Goal: Find specific page/section: Find specific page/section

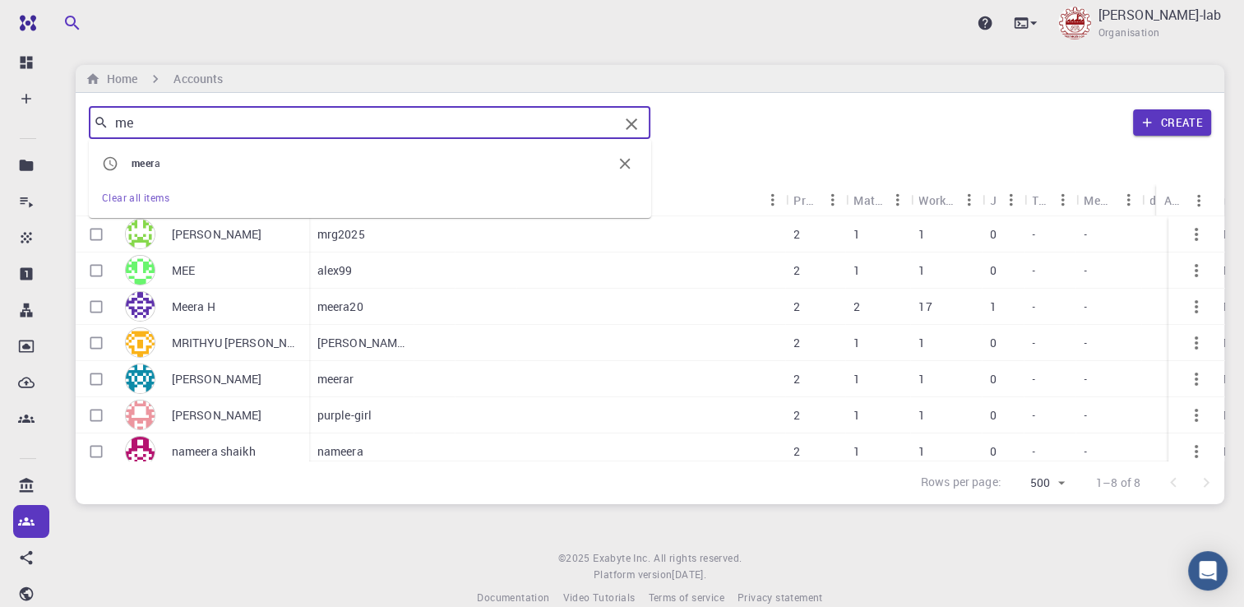
type input "m"
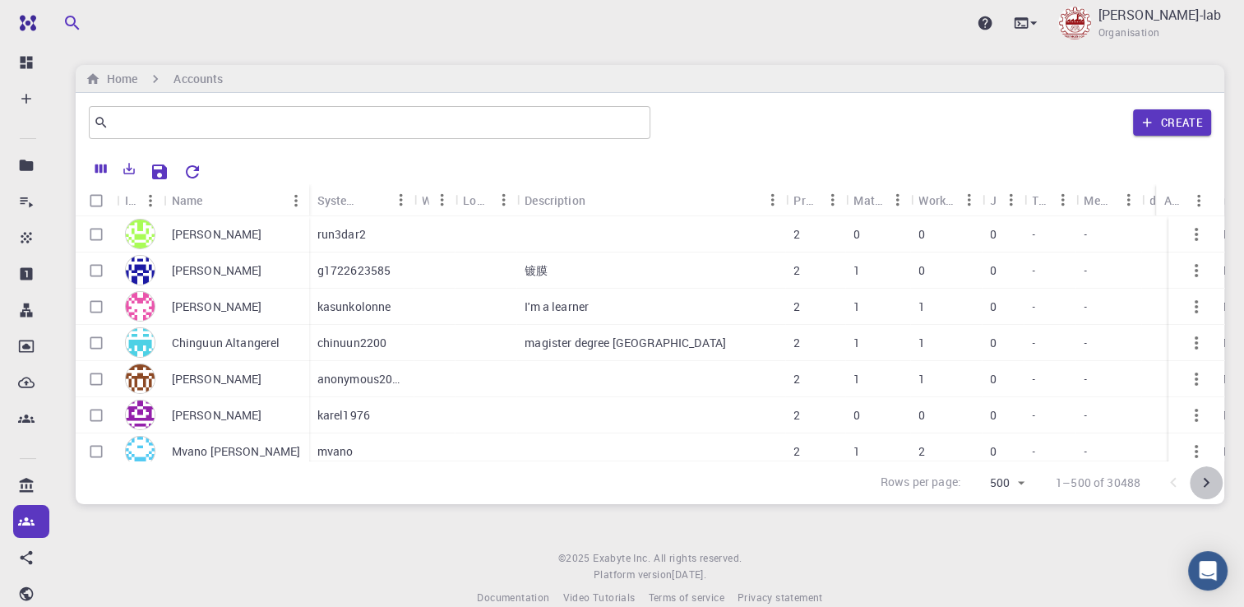
click at [1204, 477] on icon "Go to next page" at bounding box center [1206, 483] width 20 height 20
click at [1209, 485] on icon "Go to next page" at bounding box center [1206, 483] width 20 height 20
click at [1204, 488] on icon "Go to next page" at bounding box center [1206, 483] width 20 height 20
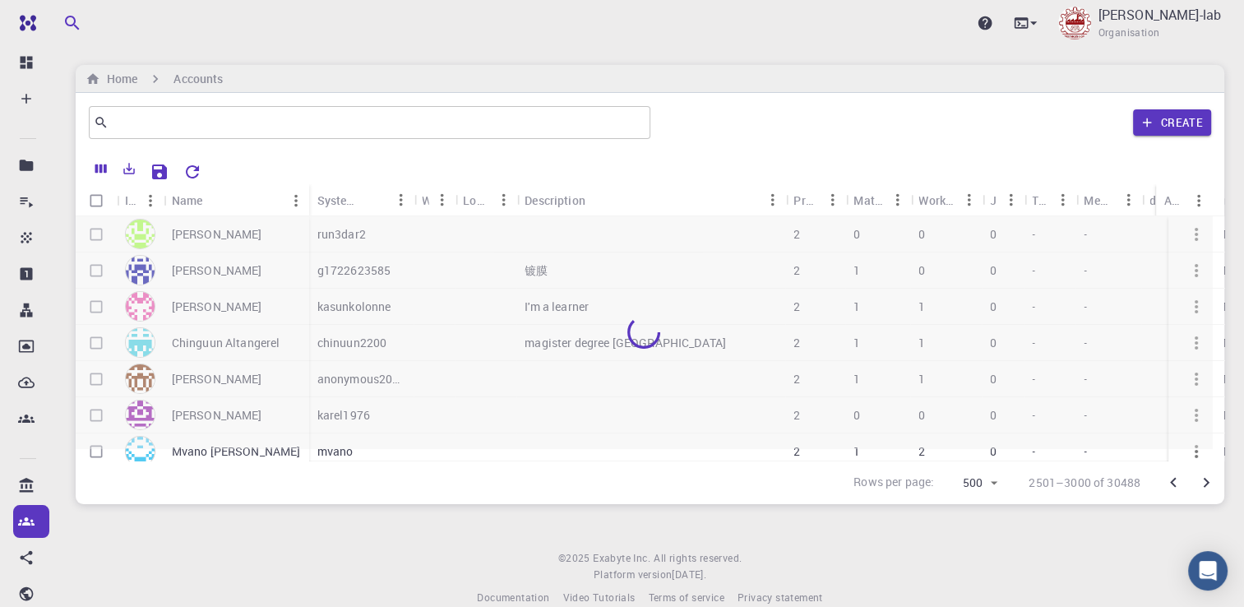
click at [1204, 488] on icon "Go to next page" at bounding box center [1206, 483] width 20 height 20
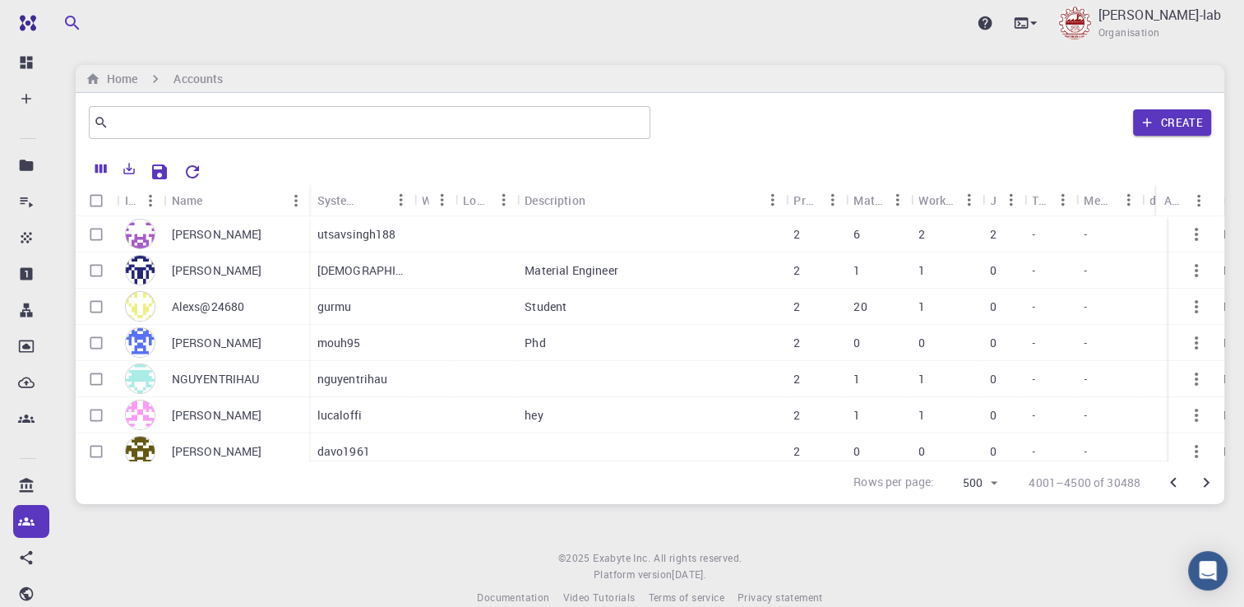
click at [1210, 485] on icon "Go to next page" at bounding box center [1206, 483] width 20 height 20
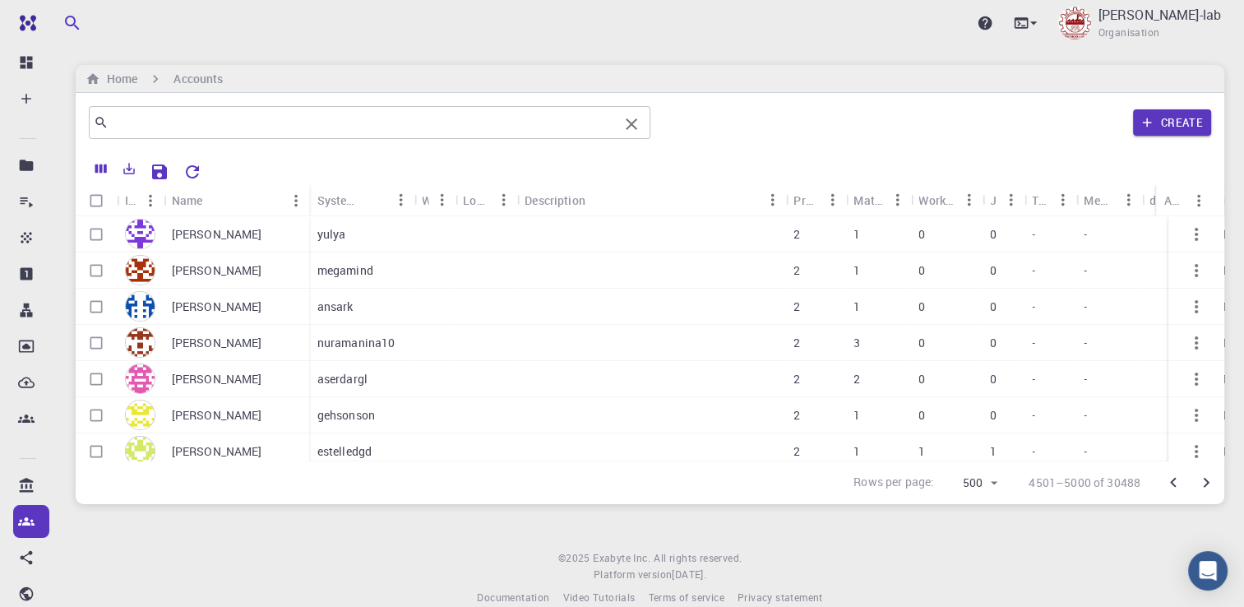
click at [277, 123] on input "text" at bounding box center [364, 122] width 510 height 23
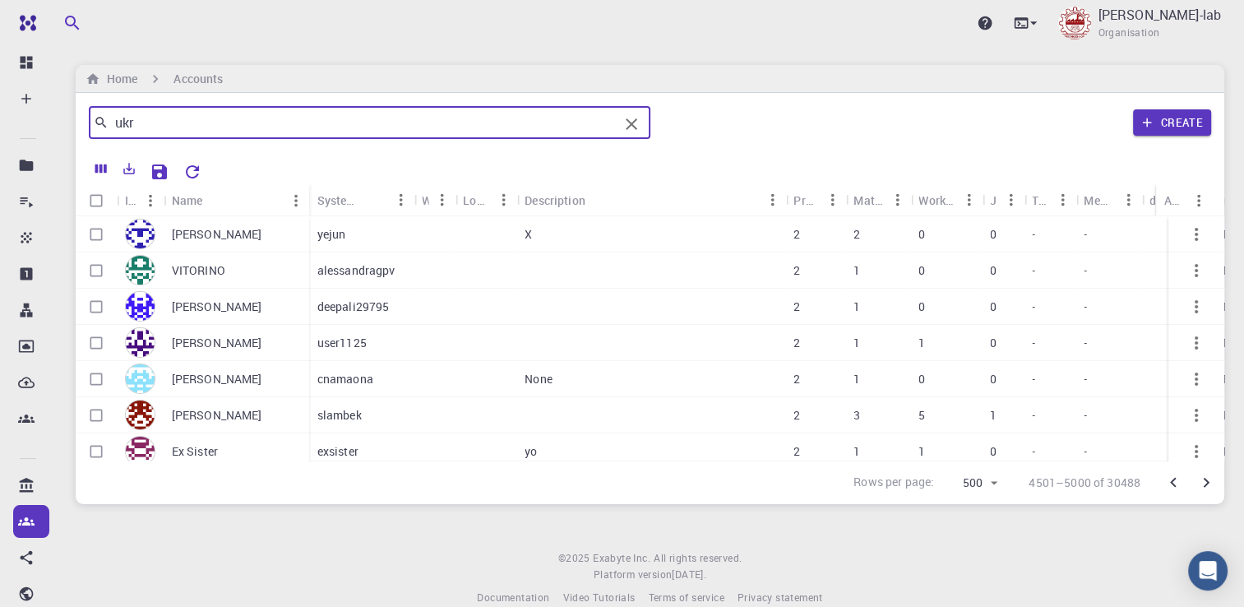
type input "ukr"
click at [1209, 486] on icon "Go to next page" at bounding box center [1206, 483] width 20 height 20
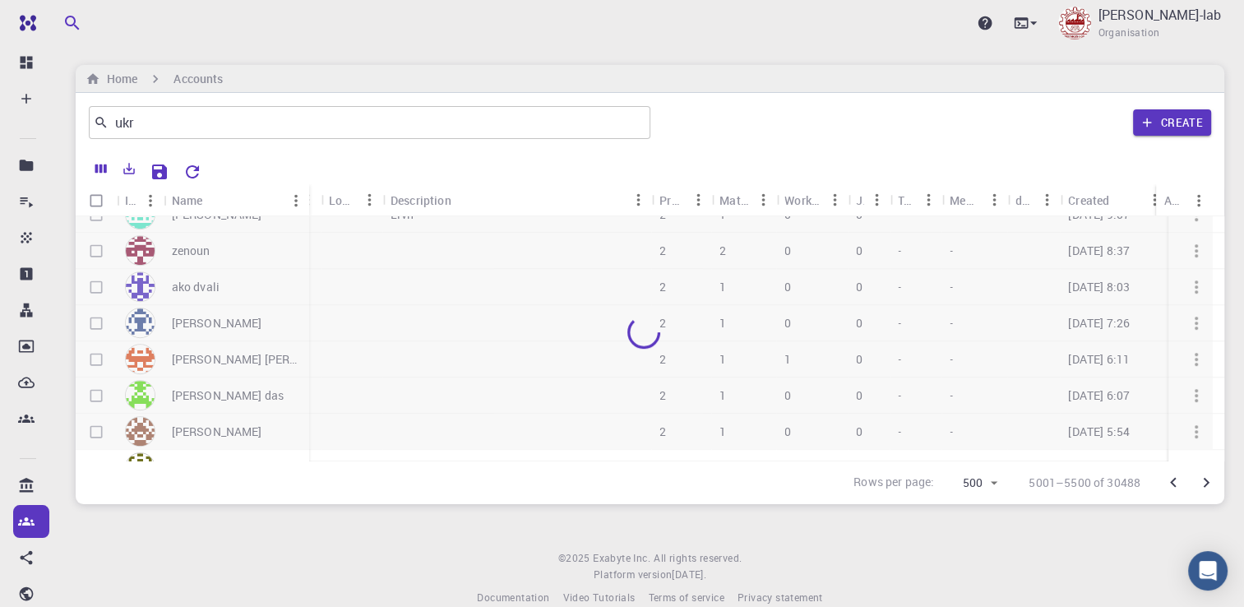
scroll to position [1069, 146]
